Goal: Navigation & Orientation: Find specific page/section

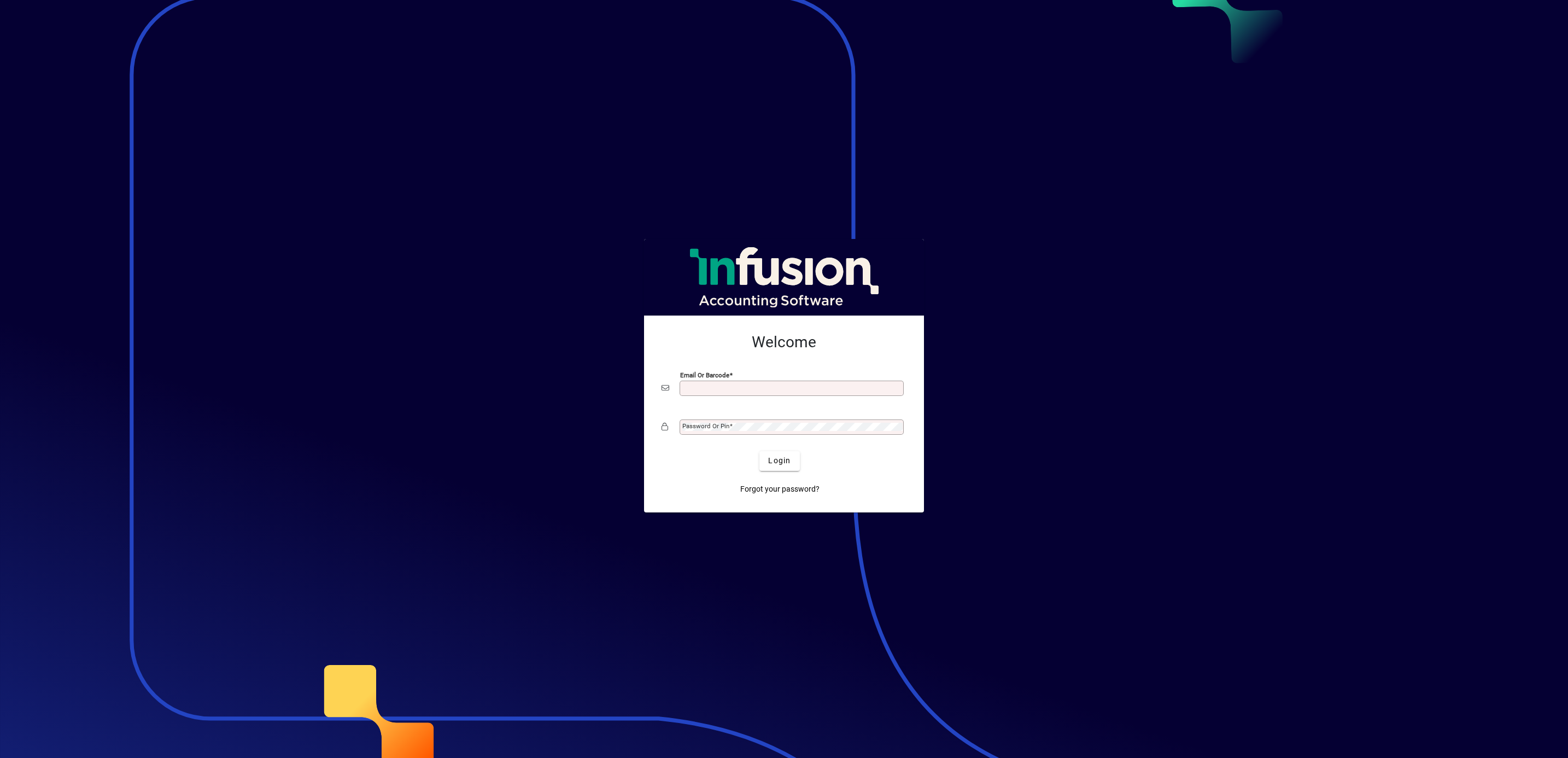
type input "**********"
click at [778, 463] on span "Login" at bounding box center [779, 460] width 23 height 11
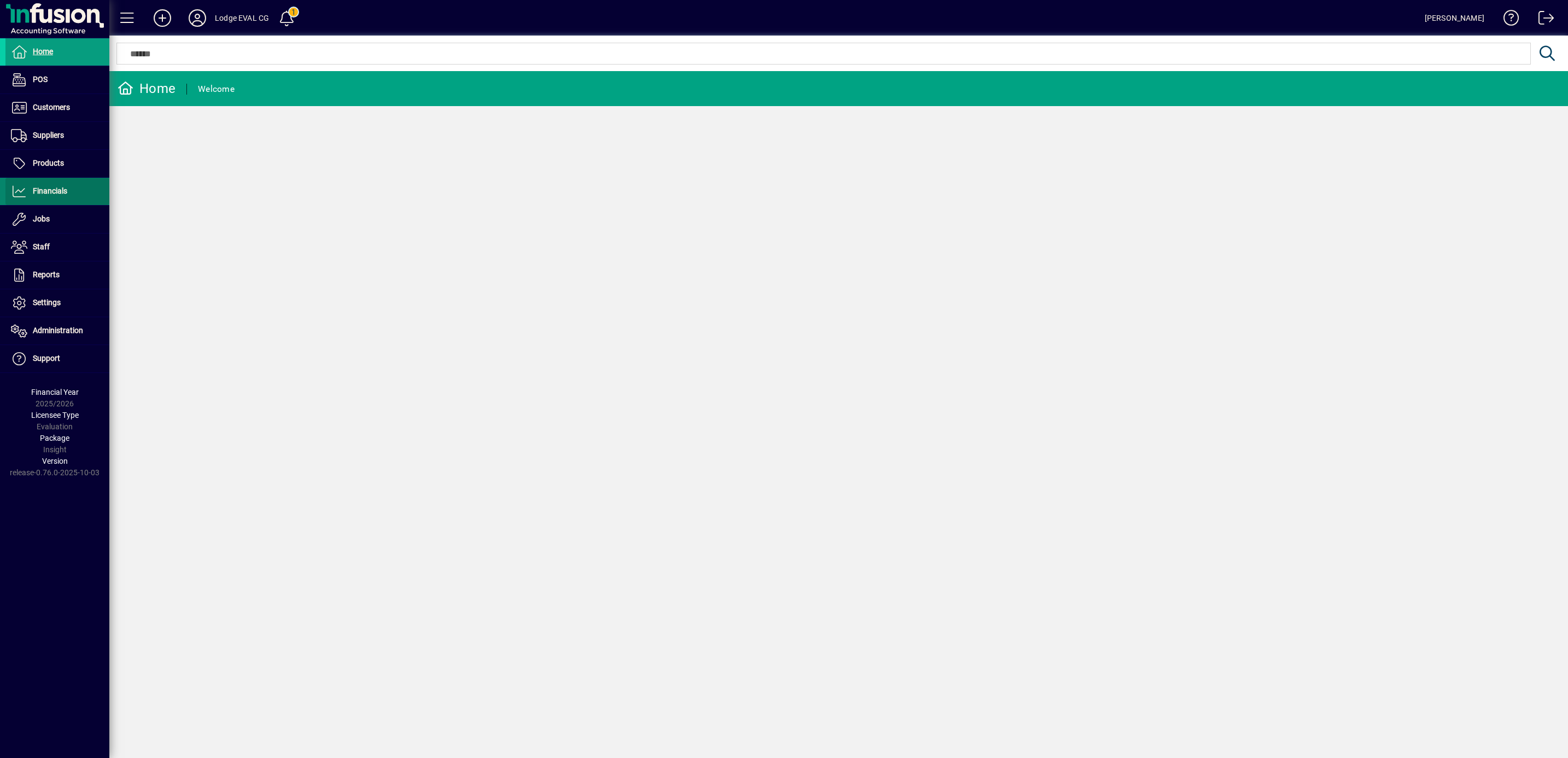
click at [40, 192] on span "Financials" at bounding box center [50, 190] width 35 height 9
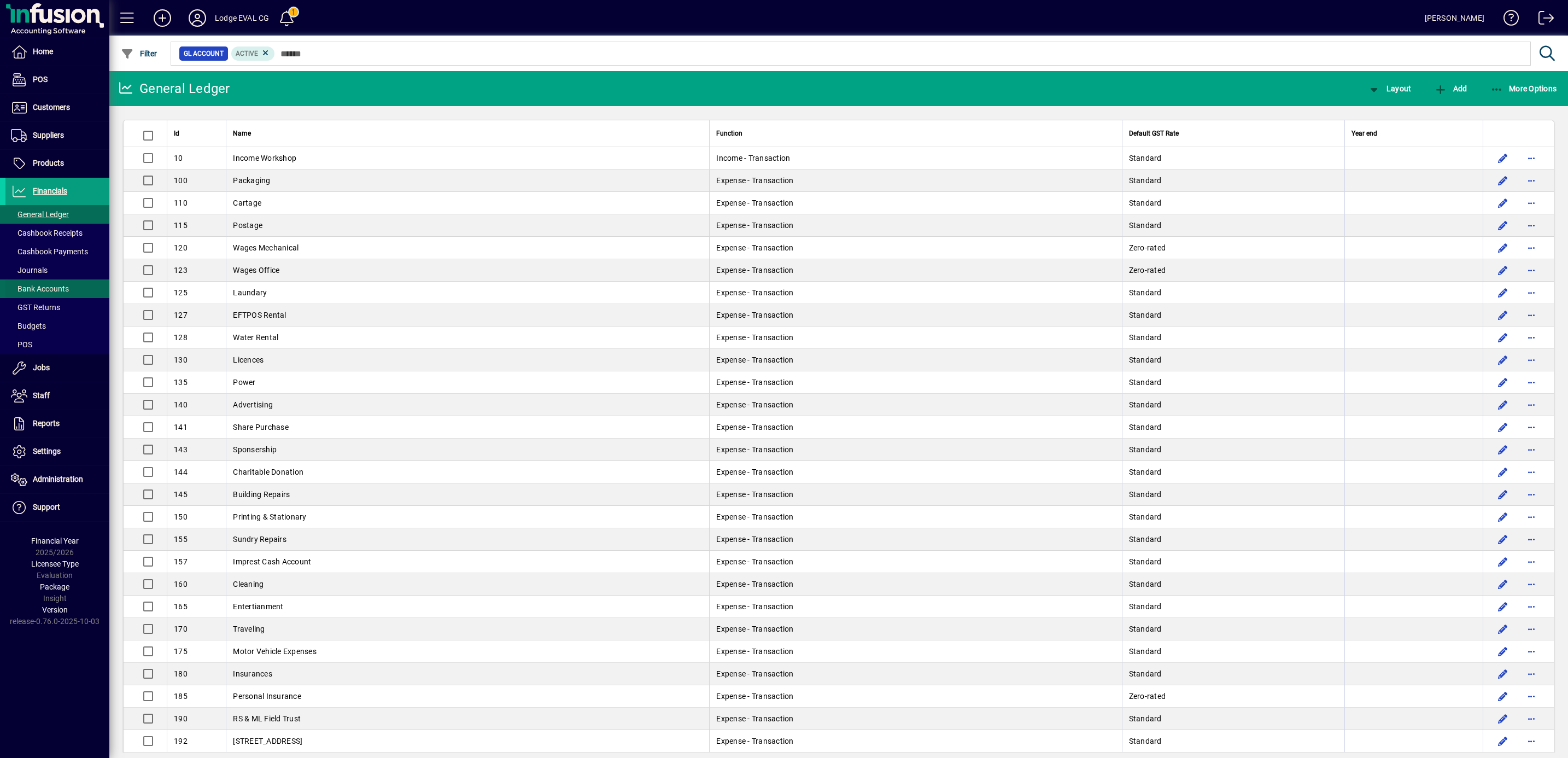
click at [49, 289] on span "Bank Accounts" at bounding box center [39, 288] width 58 height 9
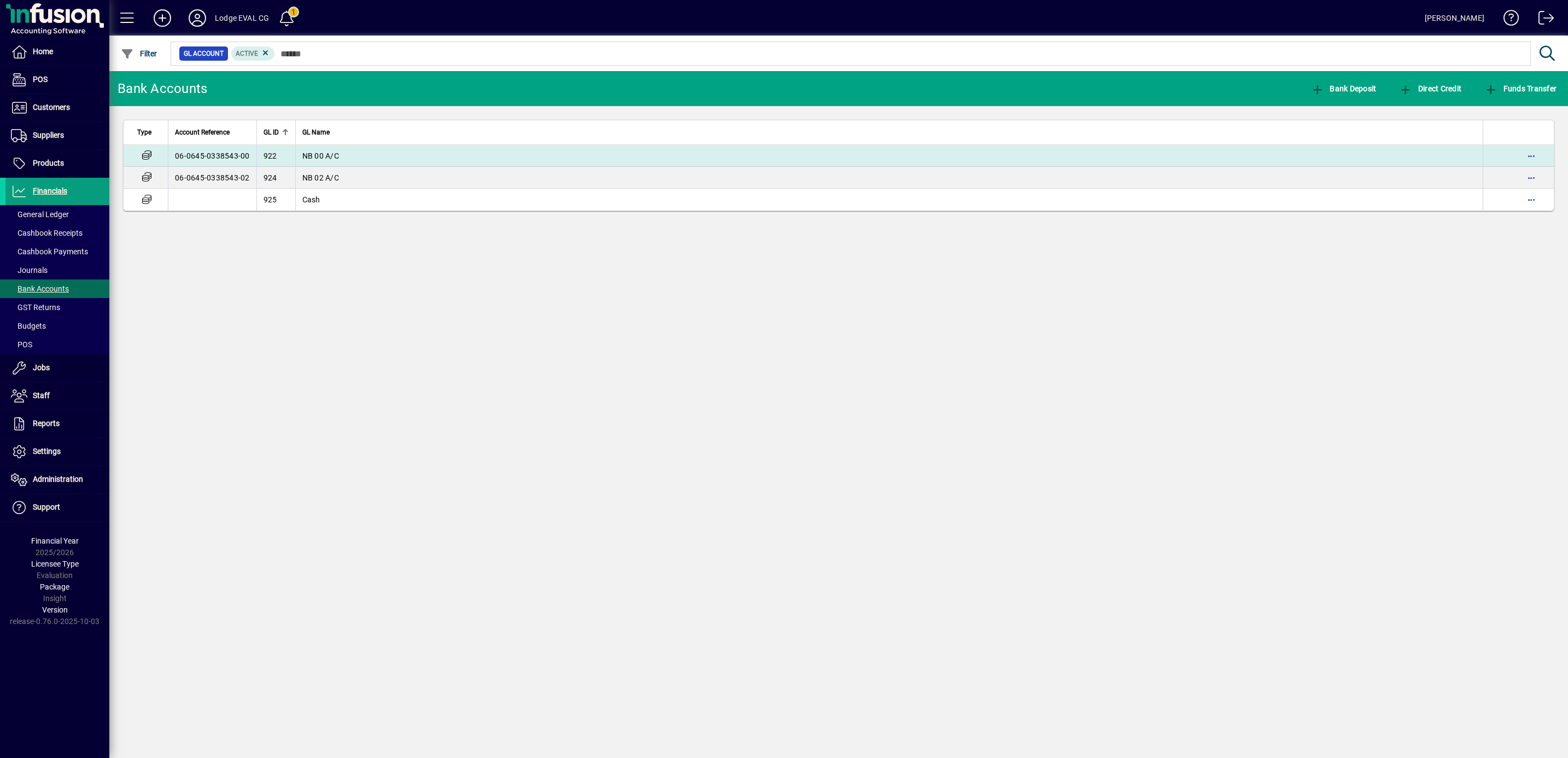
click at [346, 156] on td "NB 00 A/C" at bounding box center [889, 156] width 1188 height 22
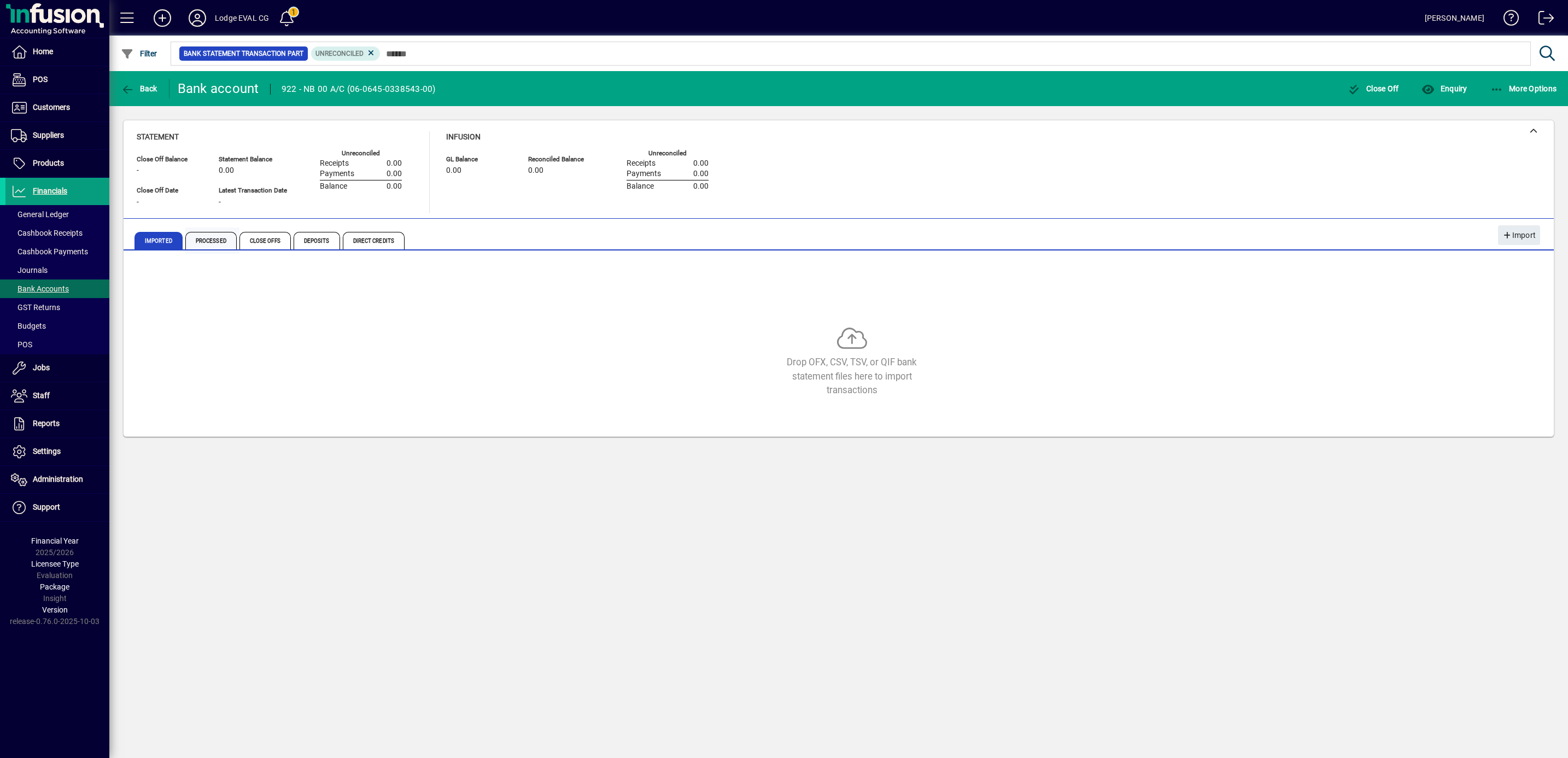
click at [207, 238] on span "Processed" at bounding box center [210, 240] width 51 height 17
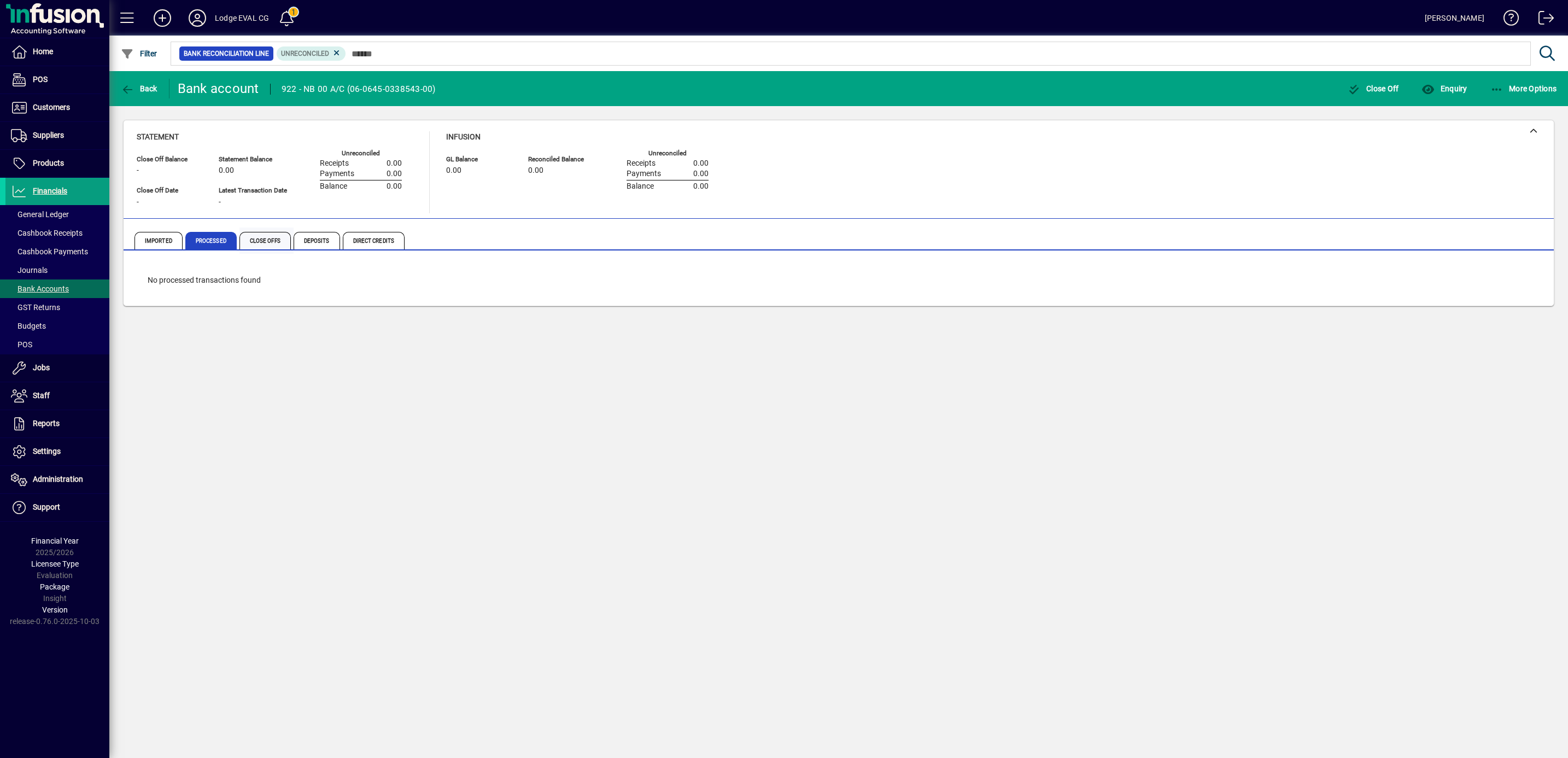
click at [261, 240] on span "Close Offs" at bounding box center [265, 240] width 51 height 17
click at [311, 240] on span "Deposits" at bounding box center [317, 240] width 47 height 17
click at [375, 240] on span "Direct Credits" at bounding box center [373, 240] width 62 height 17
click at [323, 240] on span "Deposits" at bounding box center [317, 240] width 47 height 17
click at [202, 240] on span "Processed" at bounding box center [210, 240] width 51 height 17
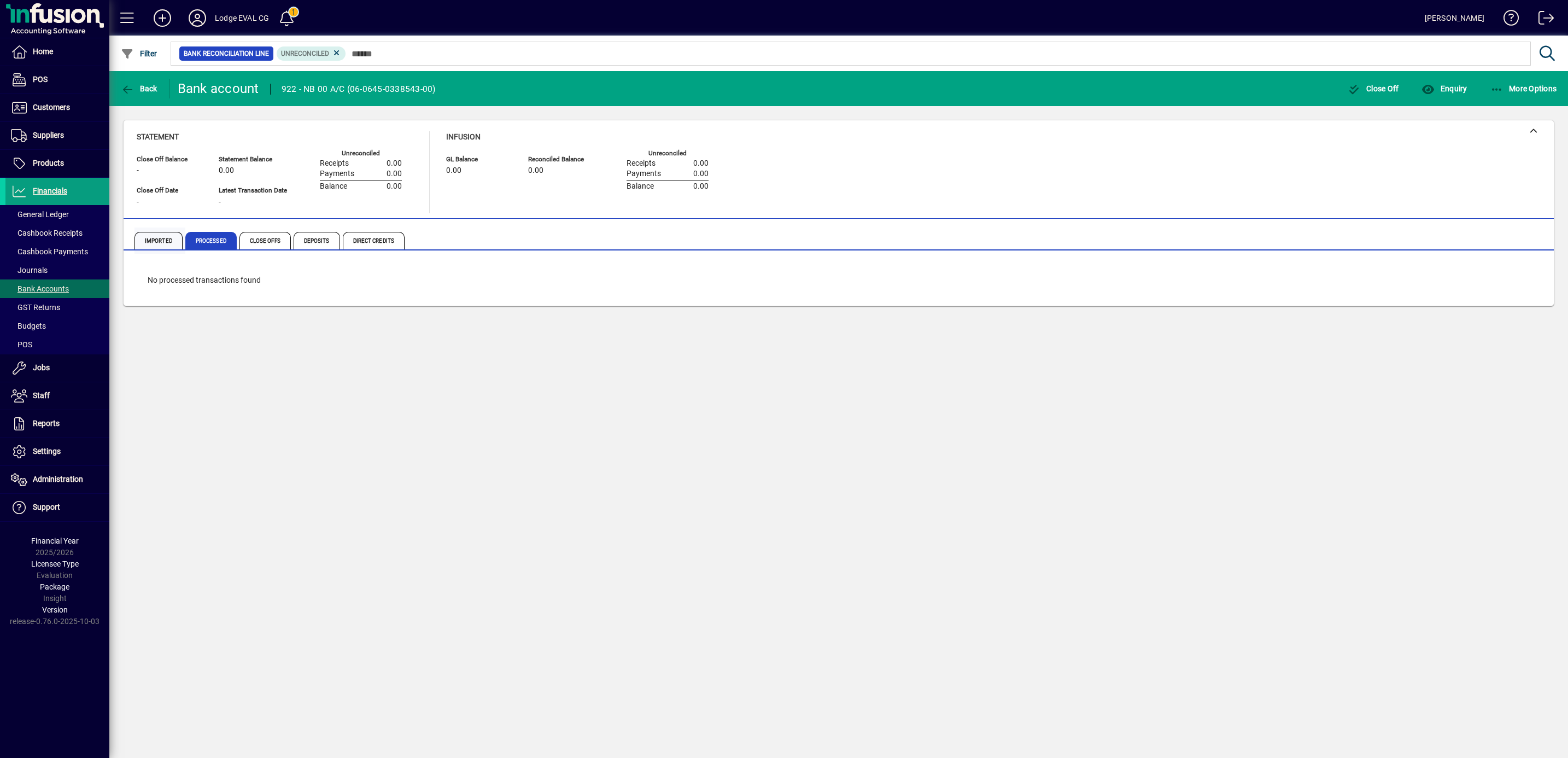
click at [158, 240] on span "Imported" at bounding box center [158, 240] width 48 height 17
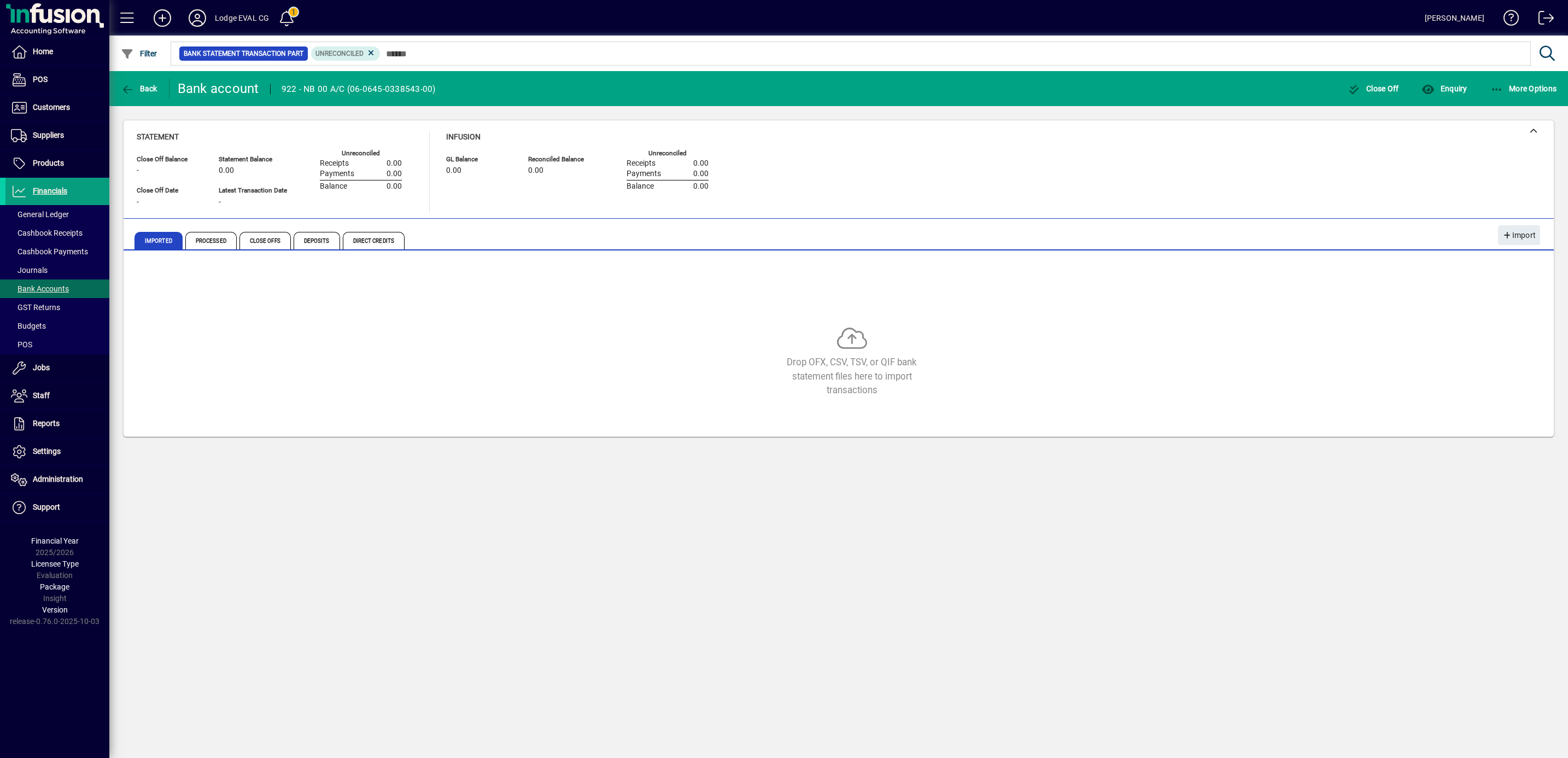
click at [220, 17] on div "Lodge EVAL CG" at bounding box center [242, 18] width 54 height 17
click at [192, 18] on icon at bounding box center [197, 18] width 22 height 17
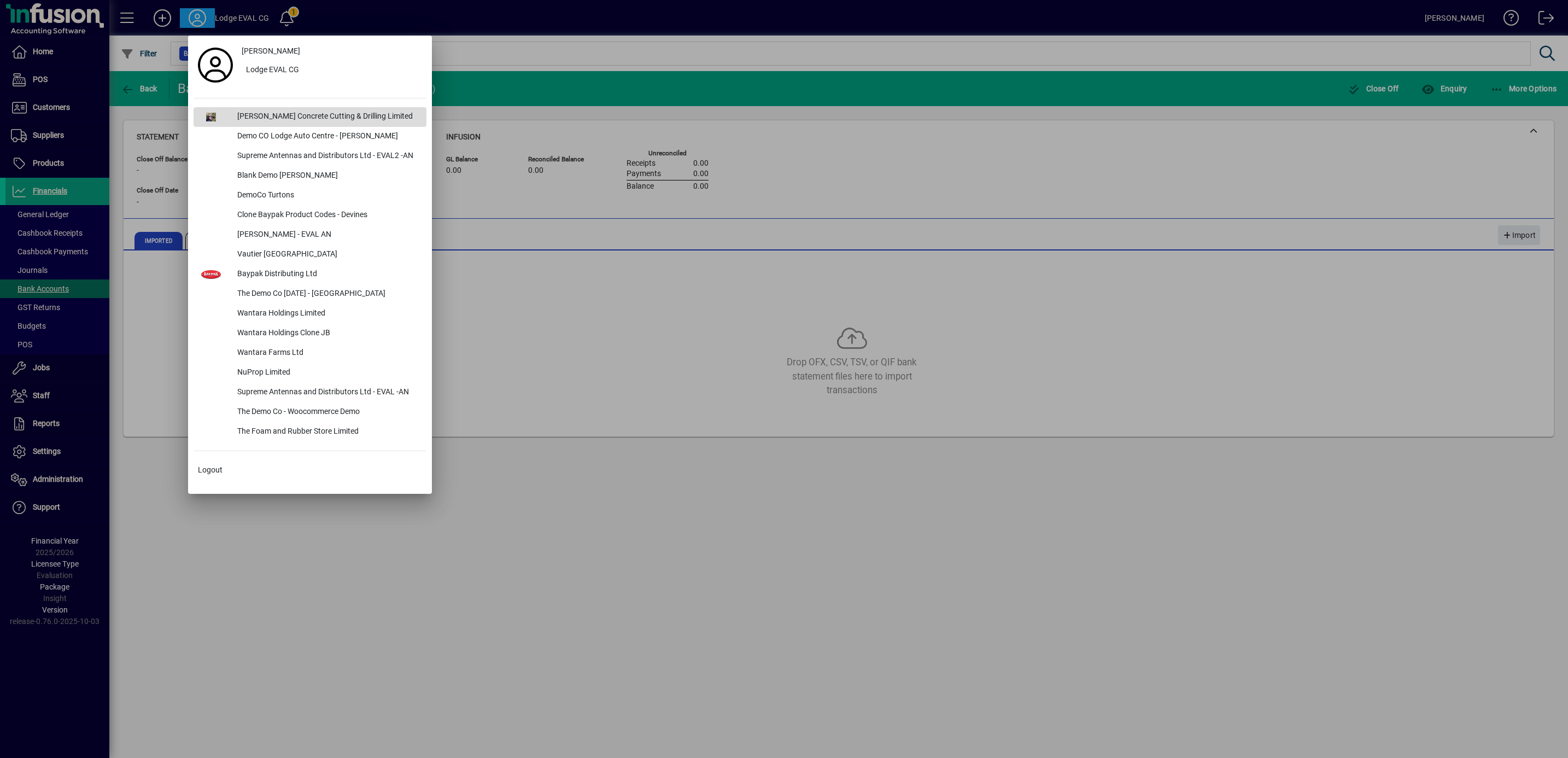
click at [256, 115] on div "[PERSON_NAME] Concrete Cutting & Drilling Limited" at bounding box center [327, 117] width 198 height 20
